Goal: Obtain resource: Download file/media

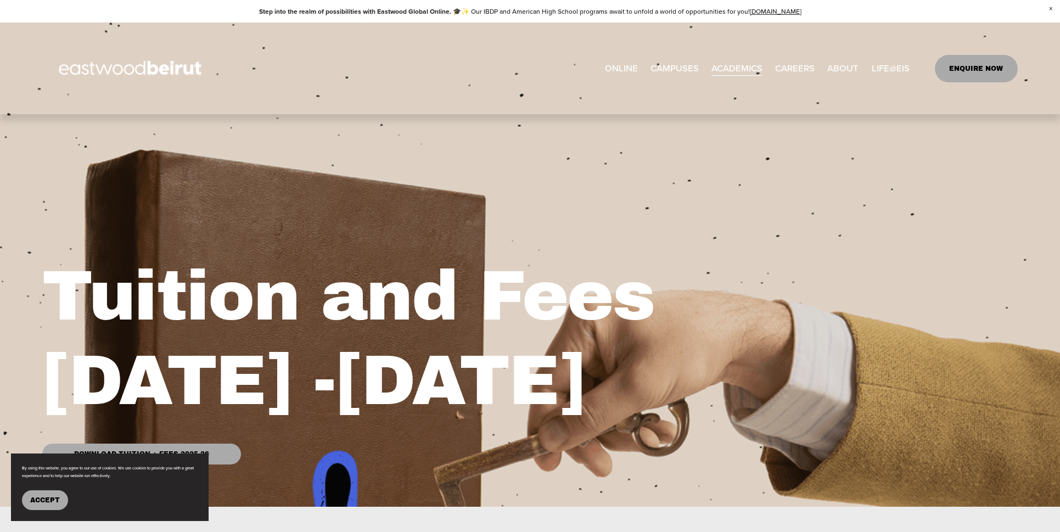
click at [0, 0] on span "Tuition & Financial Aid" at bounding box center [0, 0] width 0 height 0
click at [47, 495] on button "Accept" at bounding box center [45, 500] width 46 height 20
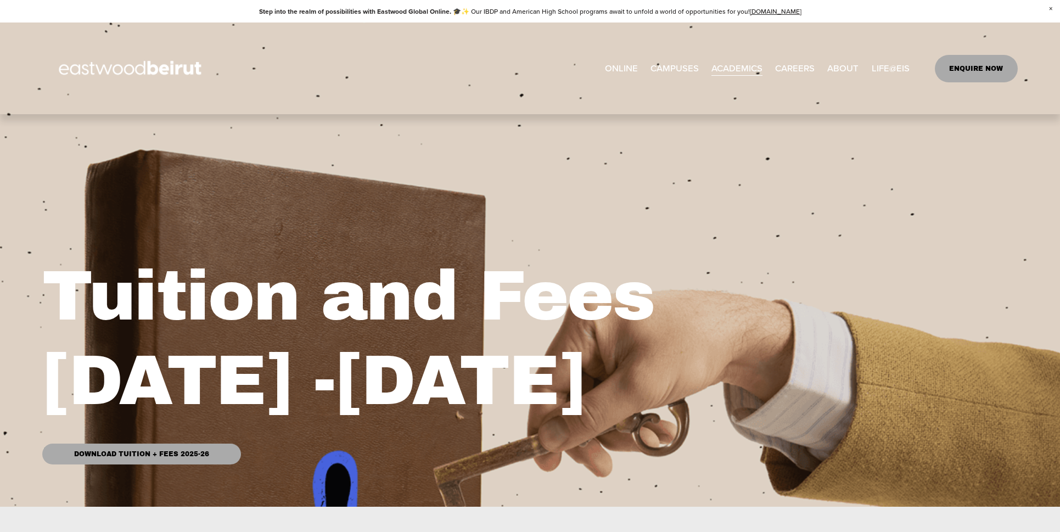
click at [144, 456] on link "Download Tuition + Fees 2025-26" at bounding box center [141, 453] width 198 height 21
